Goal: Find specific page/section: Find specific page/section

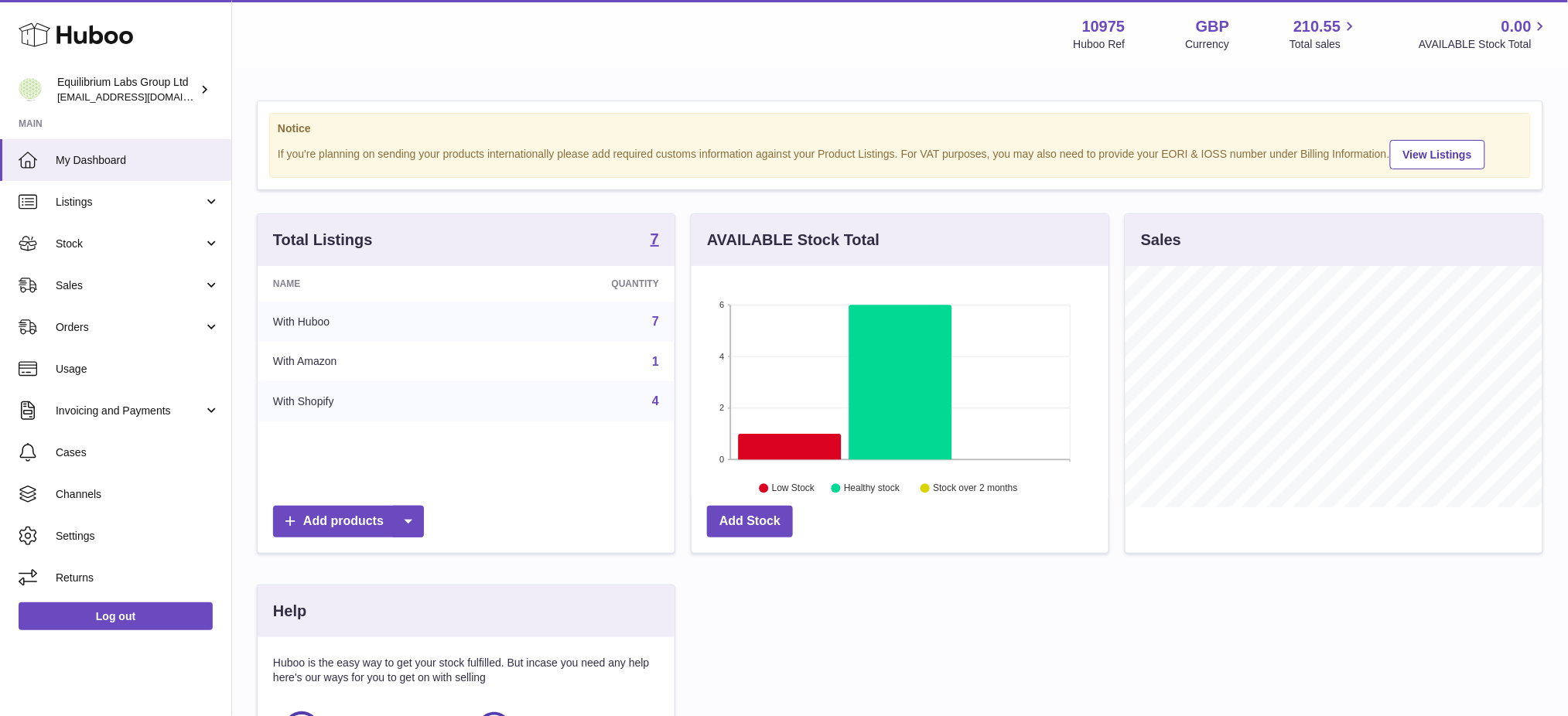
scroll to position [241, 417]
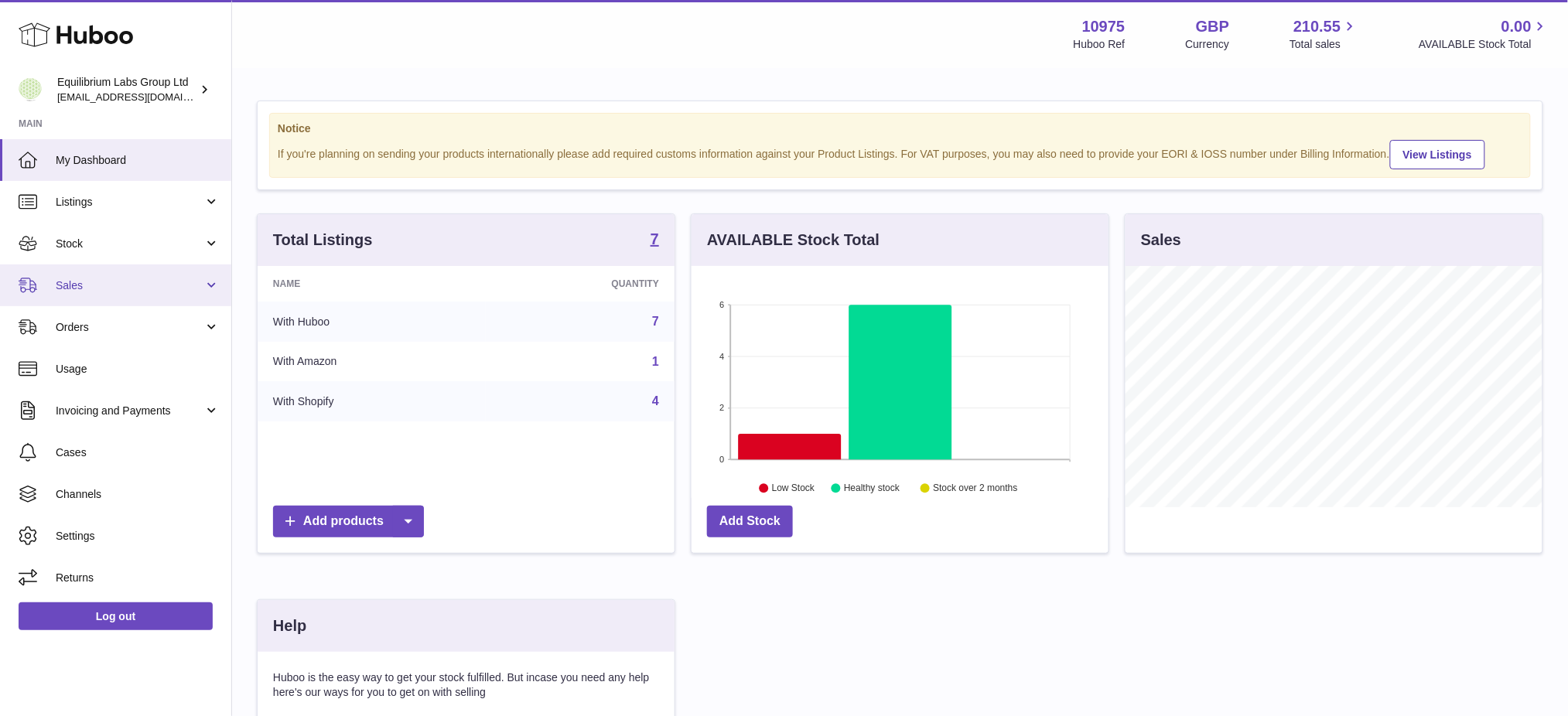
click at [88, 303] on link "Sales" at bounding box center [115, 286] width 232 height 42
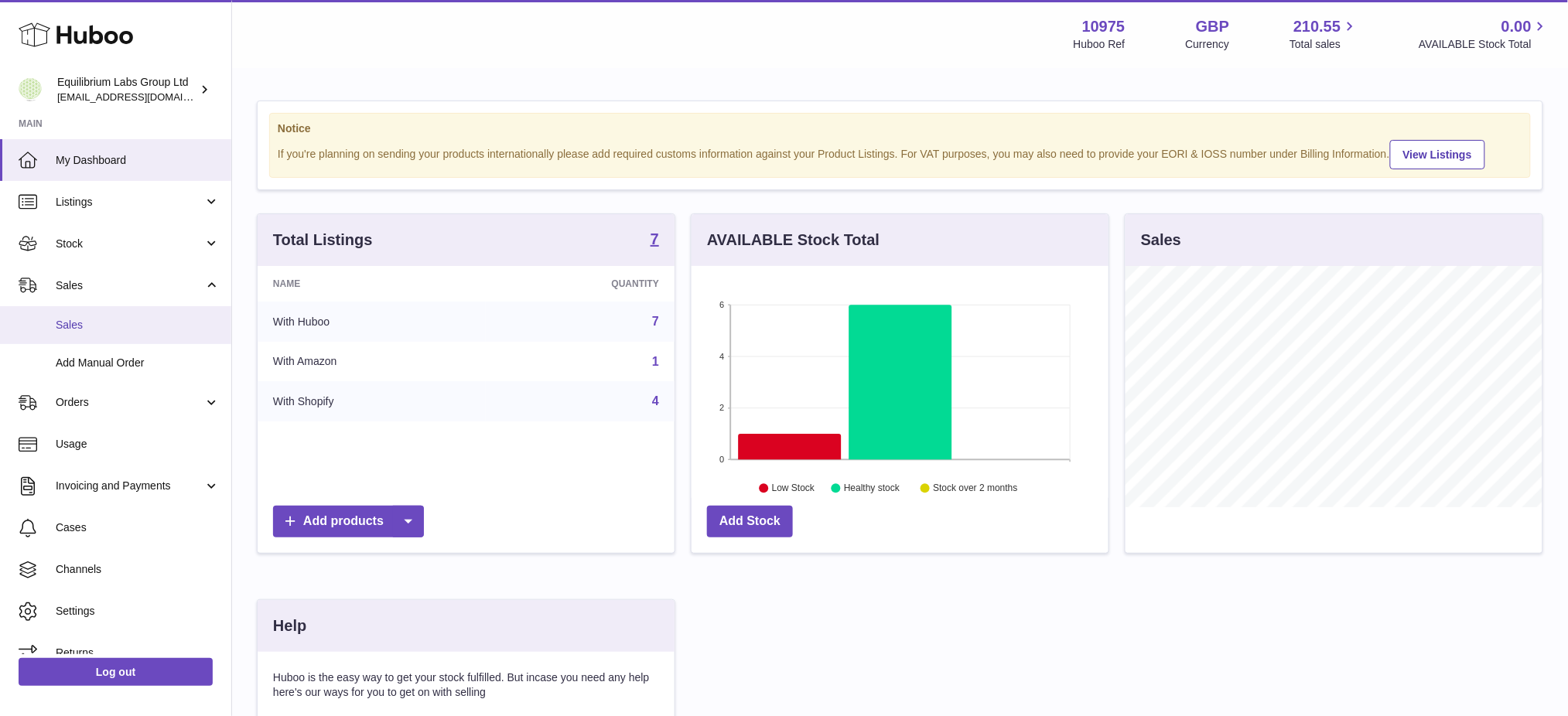
click at [92, 331] on span "Sales" at bounding box center [138, 325] width 164 height 15
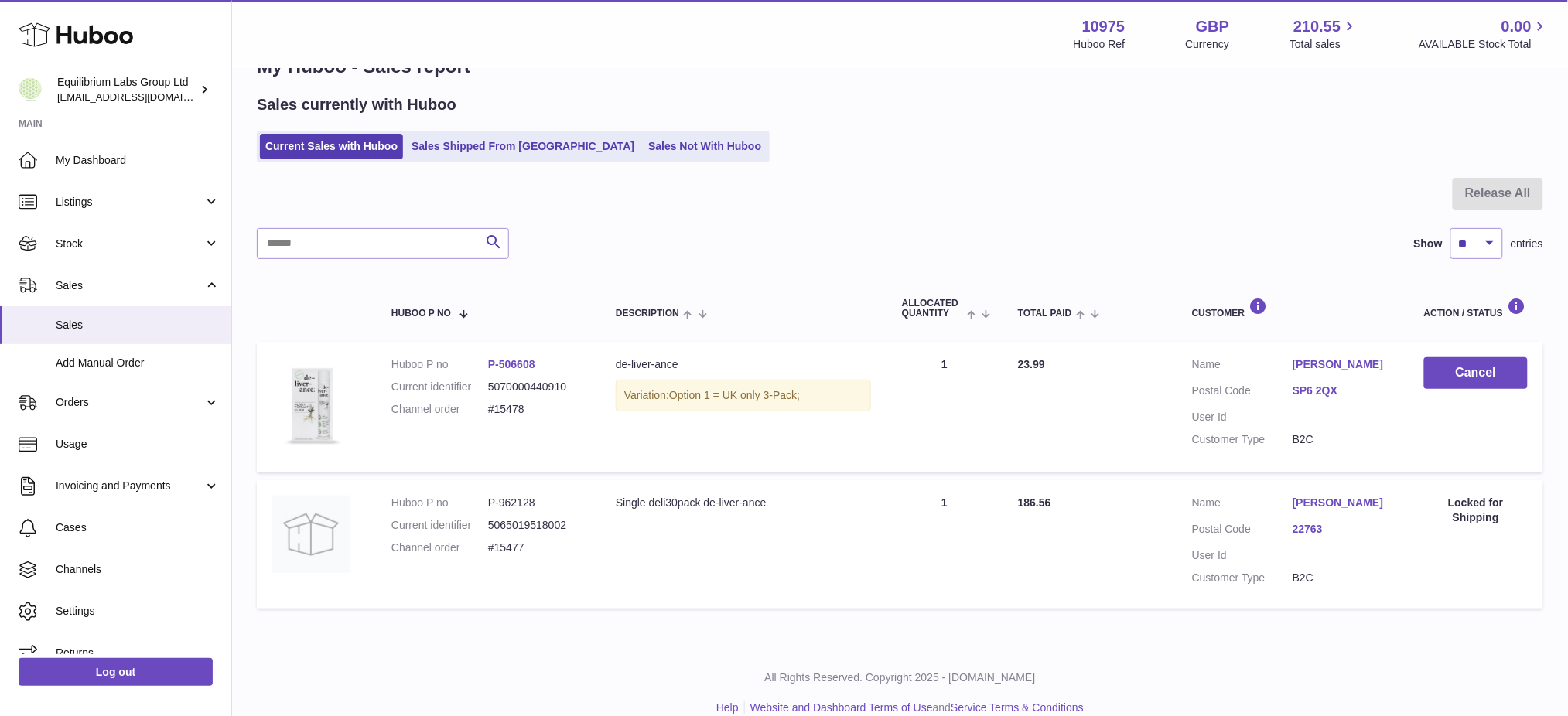
scroll to position [67, 0]
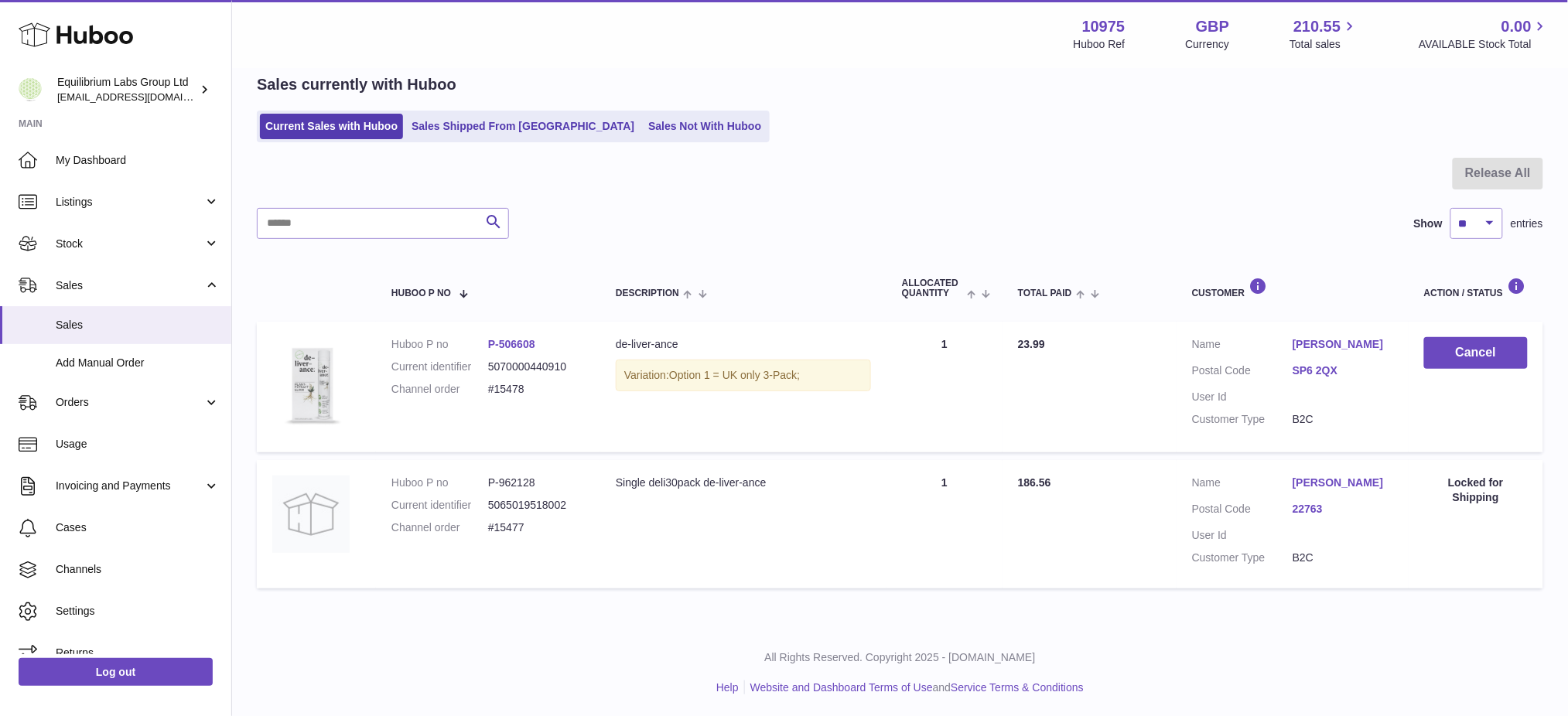
click at [615, 142] on ul "Current Sales with Huboo Sales Shipped From Huboo Sales Not With Huboo" at bounding box center [513, 126] width 513 height 32
click at [643, 128] on link "Sales Not With Huboo" at bounding box center [705, 126] width 124 height 26
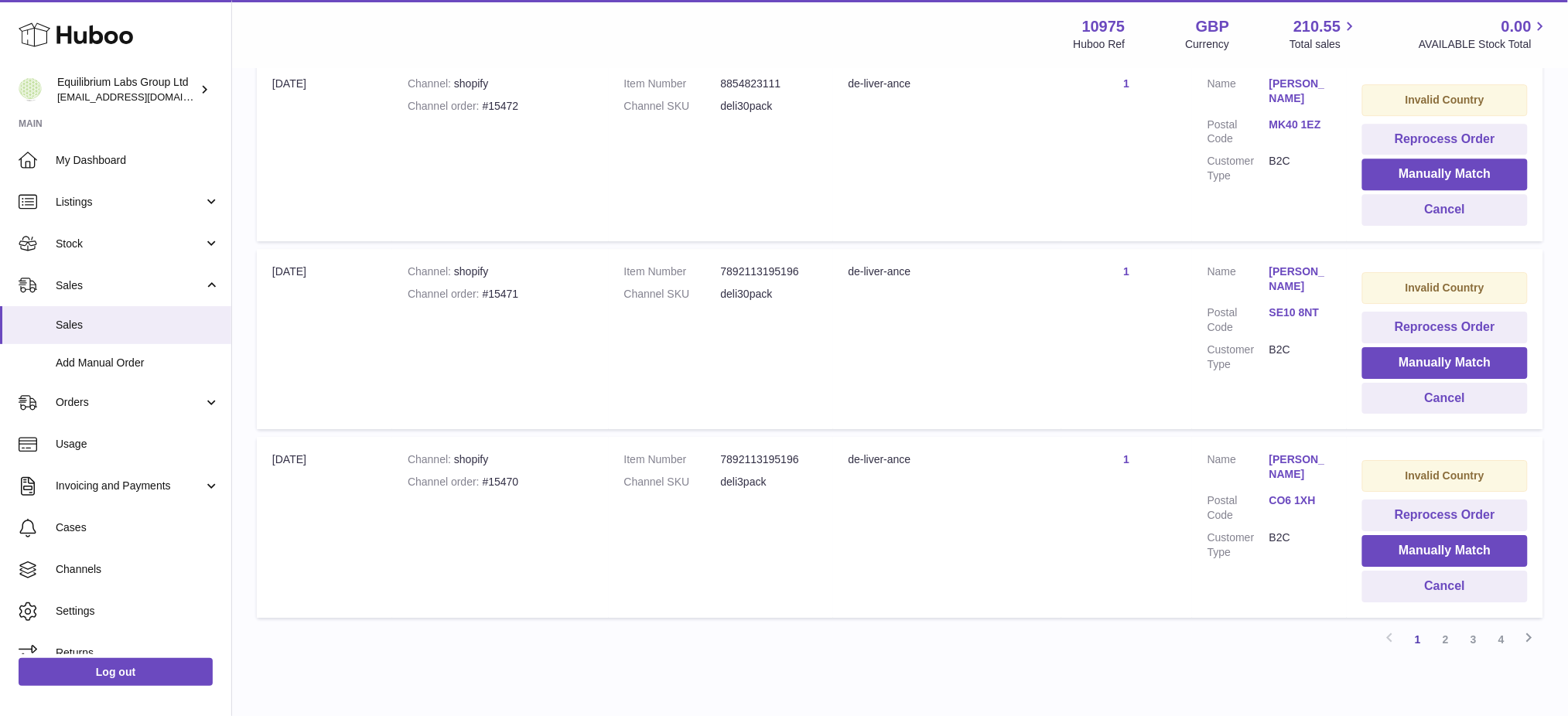
scroll to position [1633, 0]
